Goal: Navigation & Orientation: Go to known website

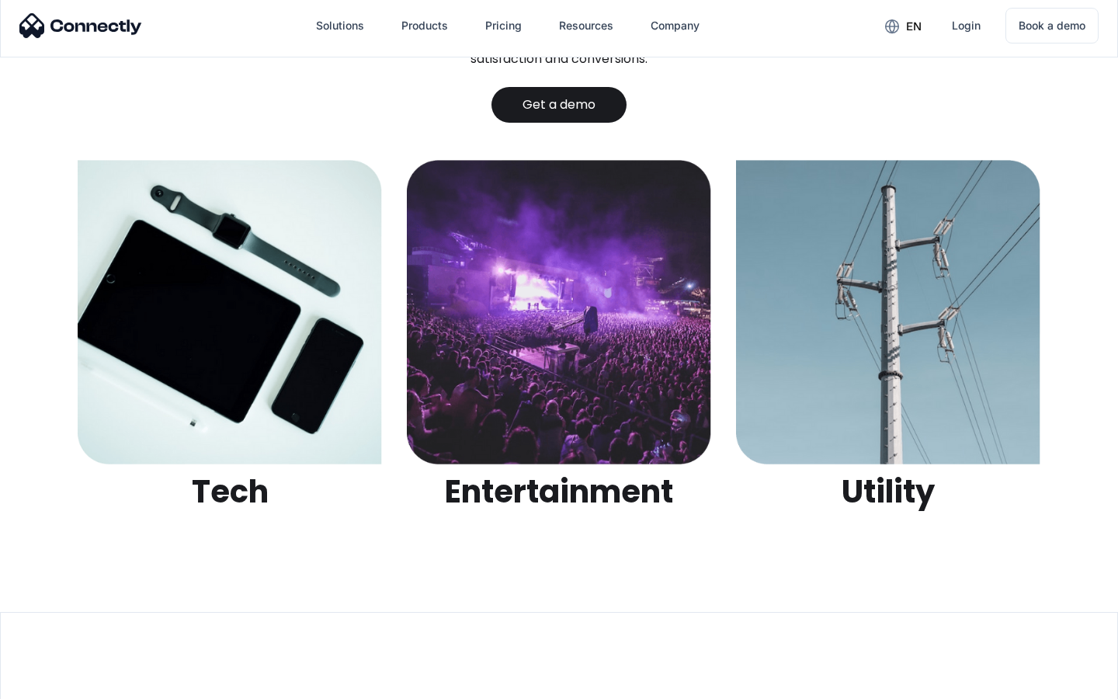
scroll to position [4898, 0]
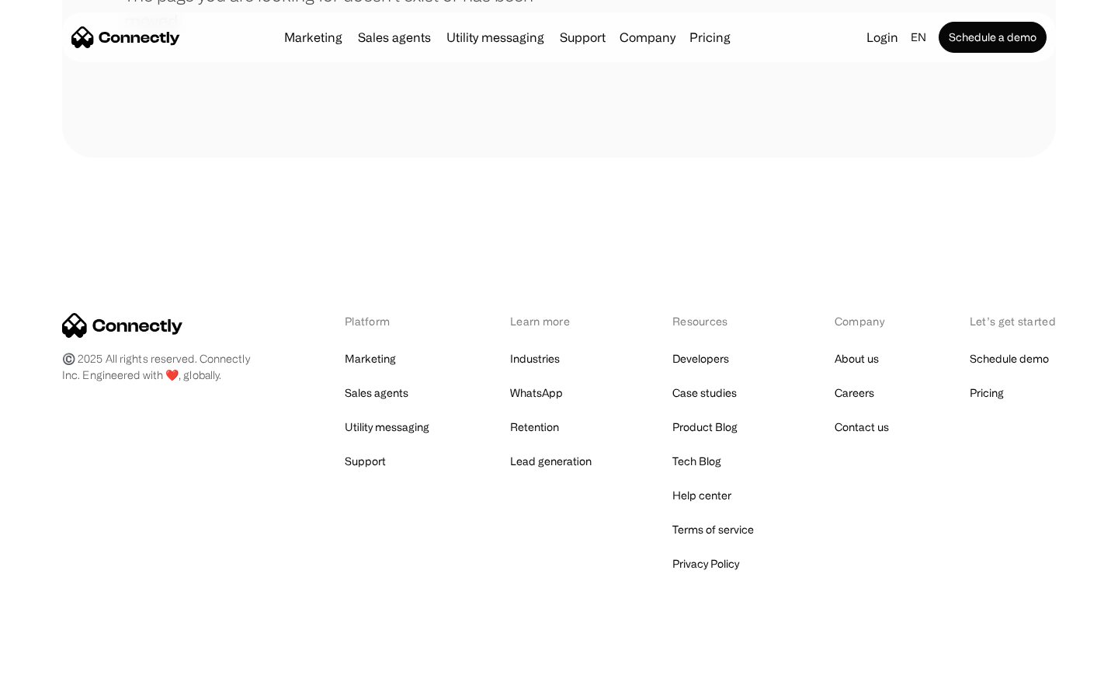
scroll to position [283, 0]
